Goal: Navigation & Orientation: Find specific page/section

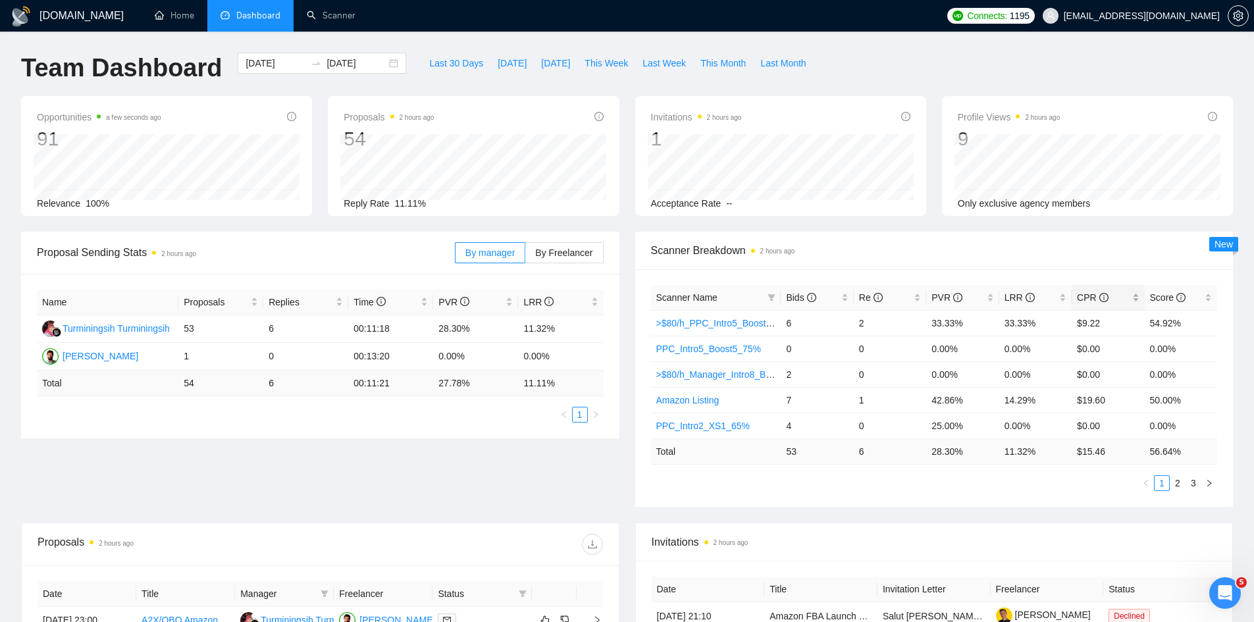
click at [1086, 297] on span "CPR" at bounding box center [1092, 297] width 31 height 11
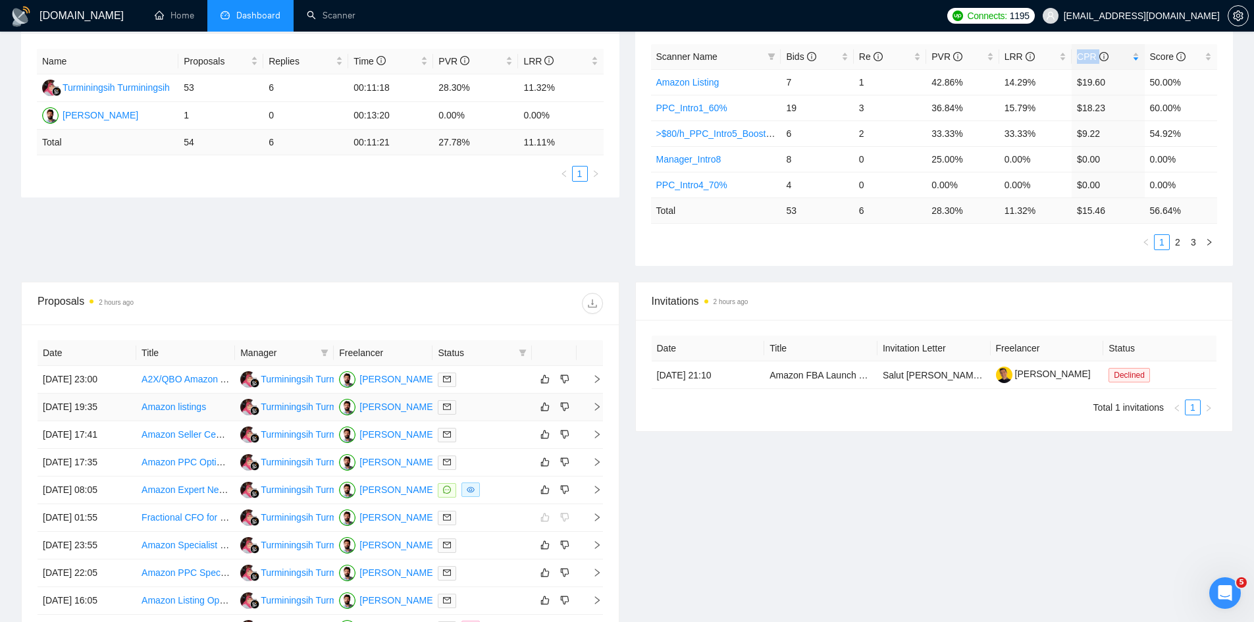
scroll to position [329, 0]
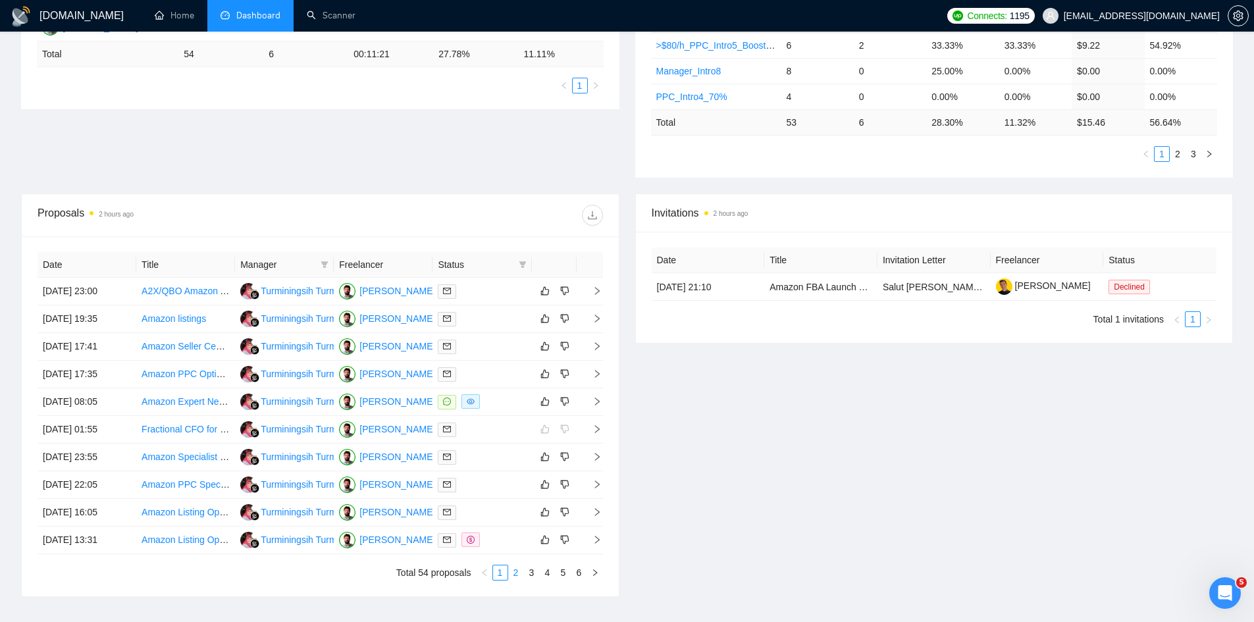
click at [514, 572] on link "2" at bounding box center [516, 573] width 14 height 14
click at [503, 568] on link "1" at bounding box center [500, 573] width 14 height 14
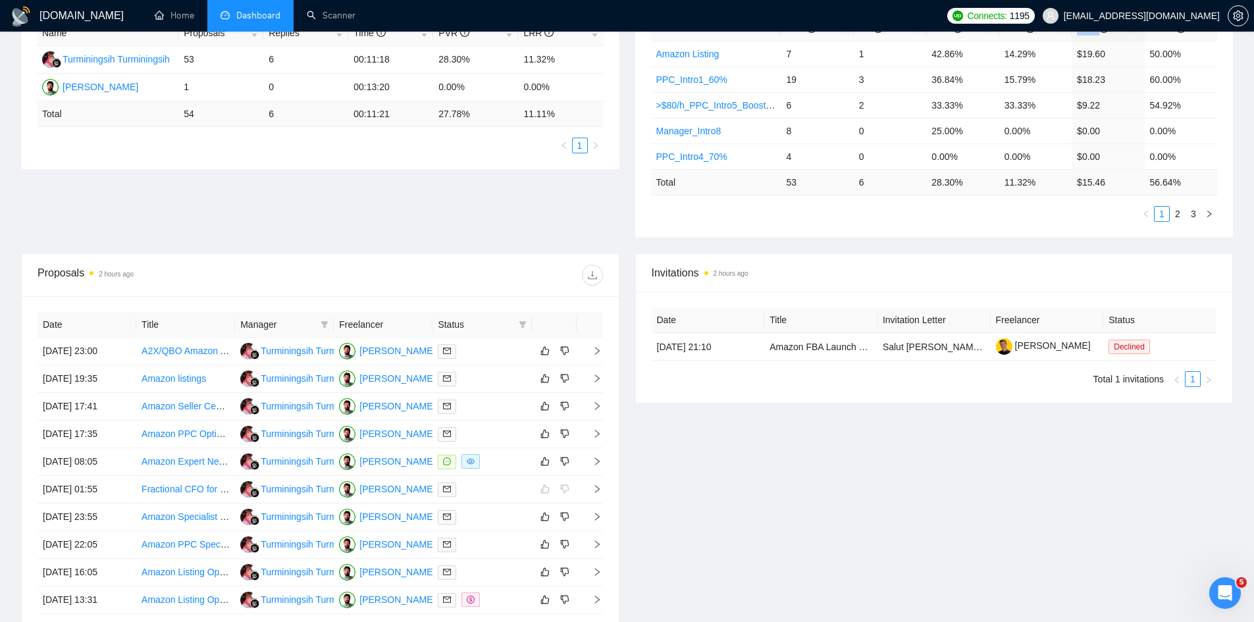
scroll to position [395, 0]
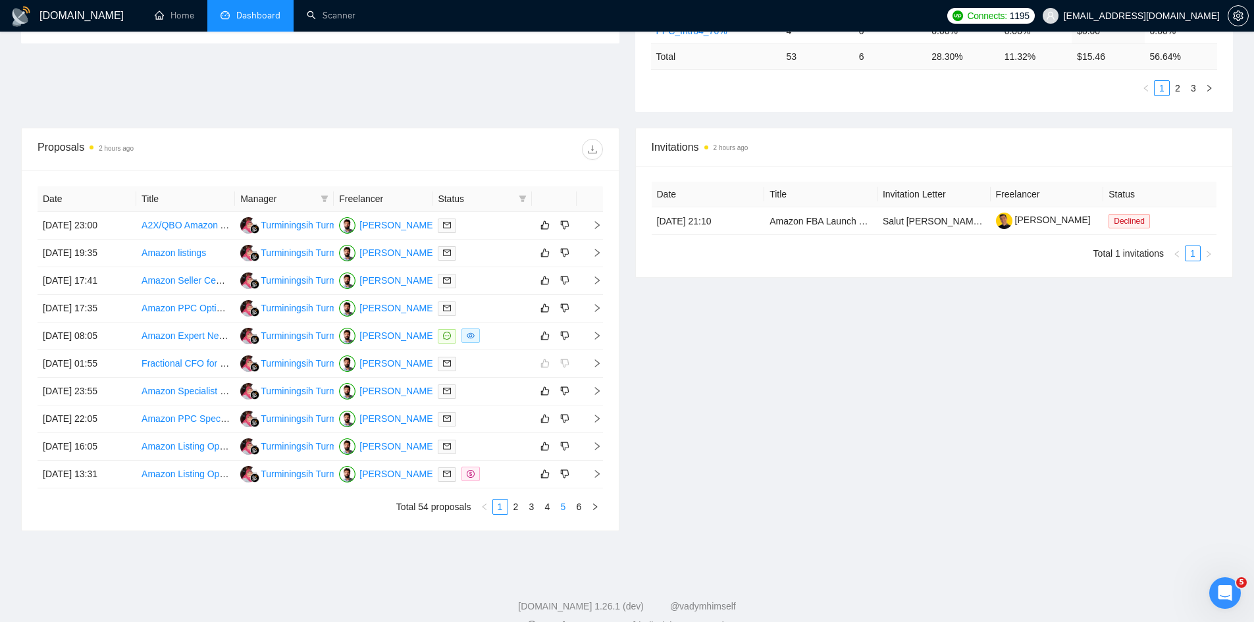
click at [566, 510] on link "5" at bounding box center [563, 507] width 14 height 14
click at [495, 506] on link "1" at bounding box center [500, 507] width 14 height 14
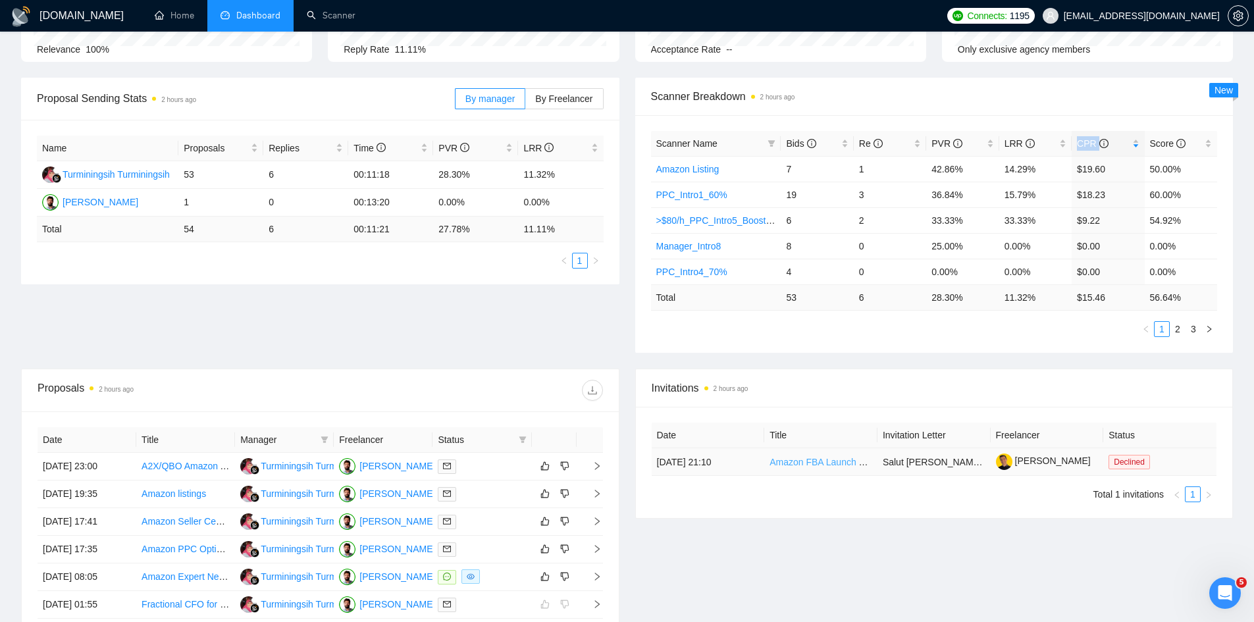
scroll to position [132, 0]
